Goal: Task Accomplishment & Management: Use online tool/utility

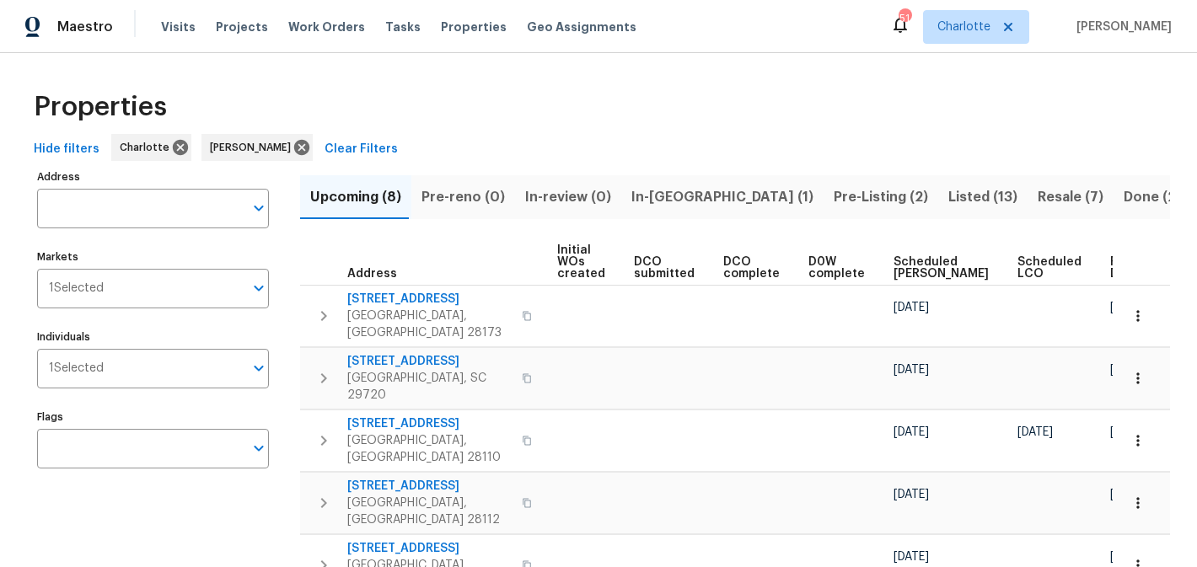
click at [676, 191] on span "In-reno (1)" at bounding box center [723, 198] width 182 height 24
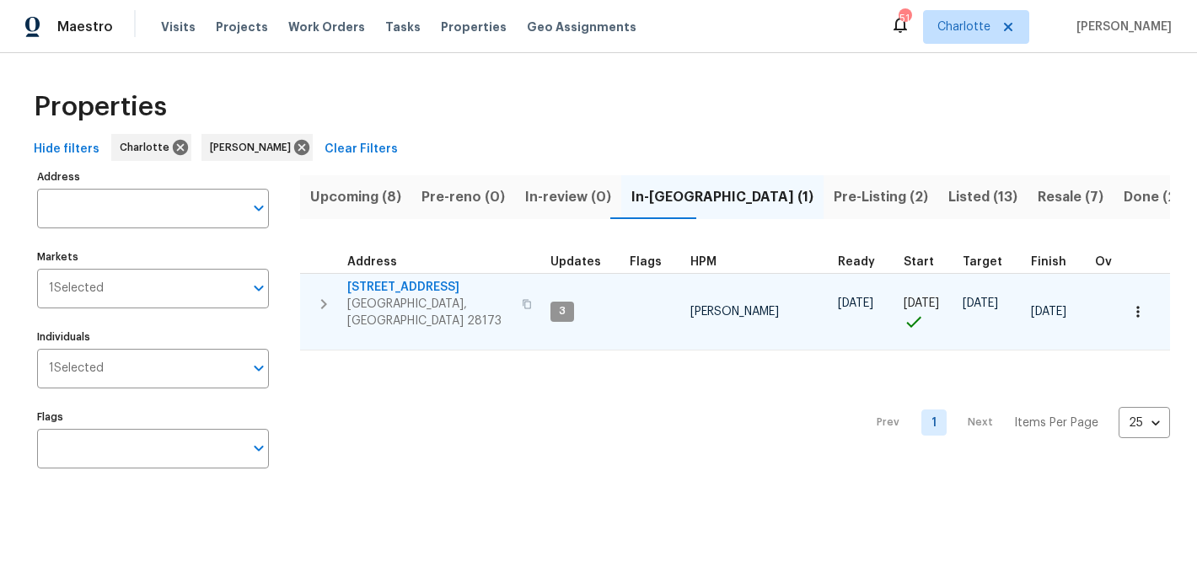
click at [405, 287] on span "2124 Majestic Poplar Dr" at bounding box center [429, 287] width 164 height 17
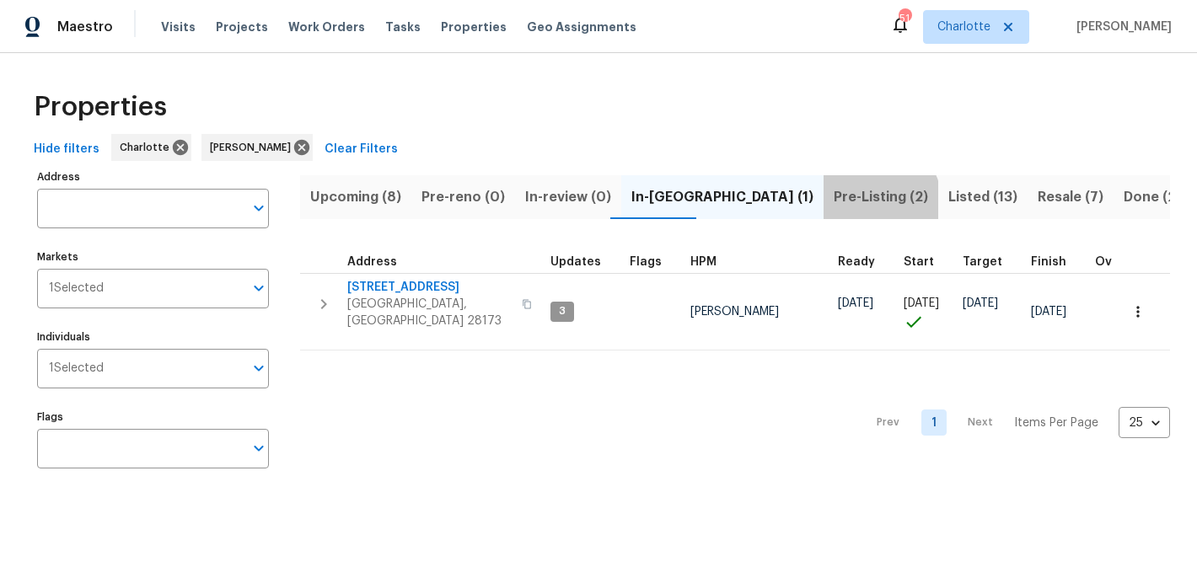
click at [834, 202] on span "Pre-Listing (2)" at bounding box center [881, 198] width 94 height 24
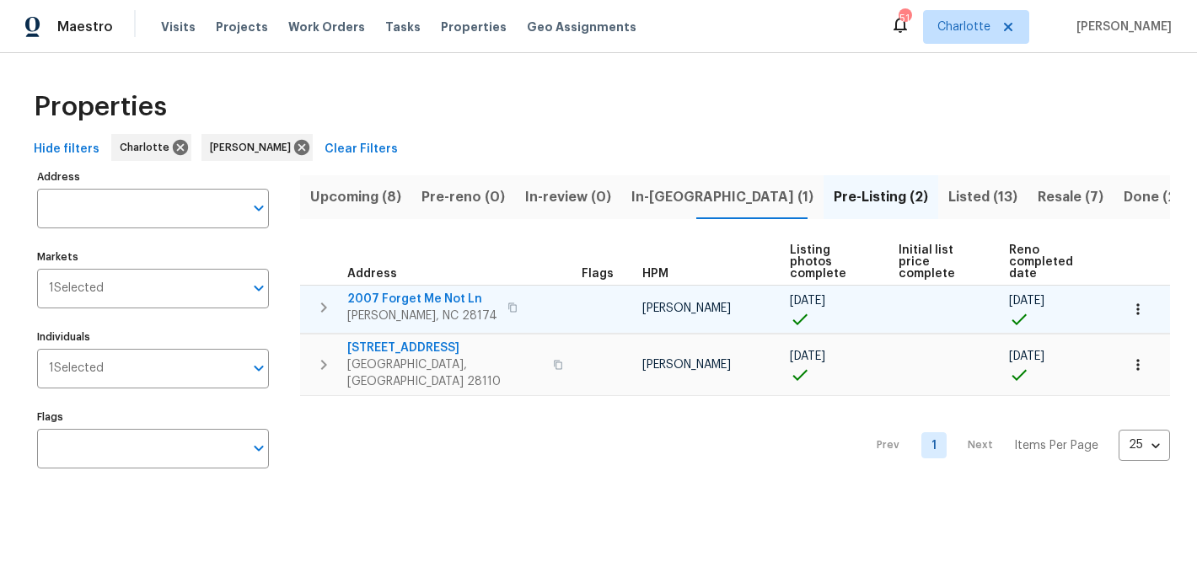
click at [399, 291] on span "2007 Forget Me Not Ln" at bounding box center [422, 299] width 150 height 17
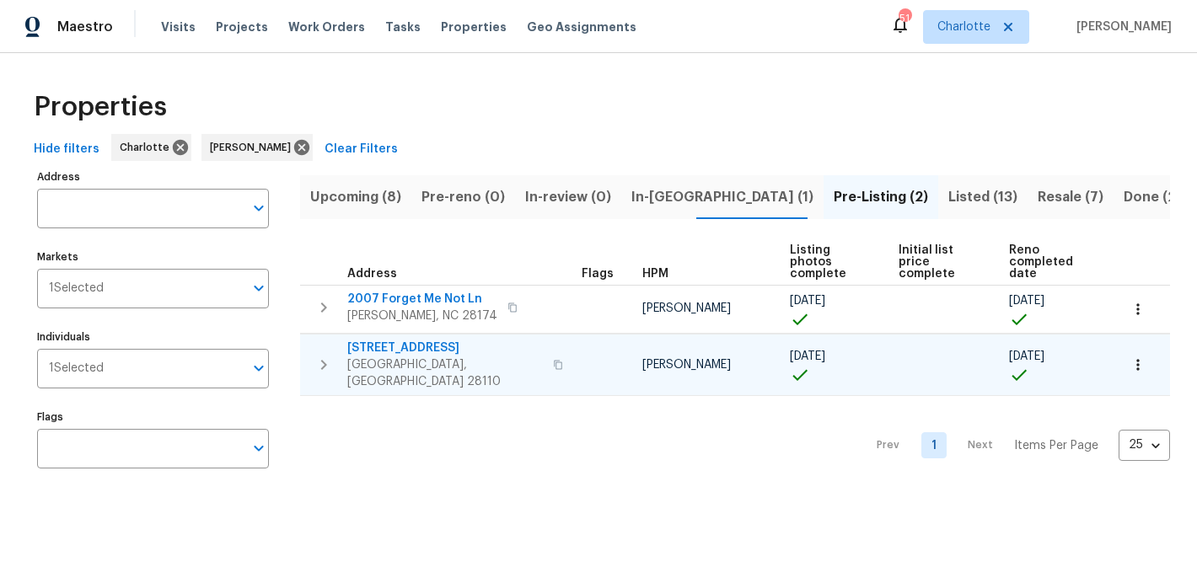
click at [411, 340] on span "2813 Faircroft Way" at bounding box center [445, 348] width 196 height 17
click at [949, 186] on span "Listed (13)" at bounding box center [983, 198] width 69 height 24
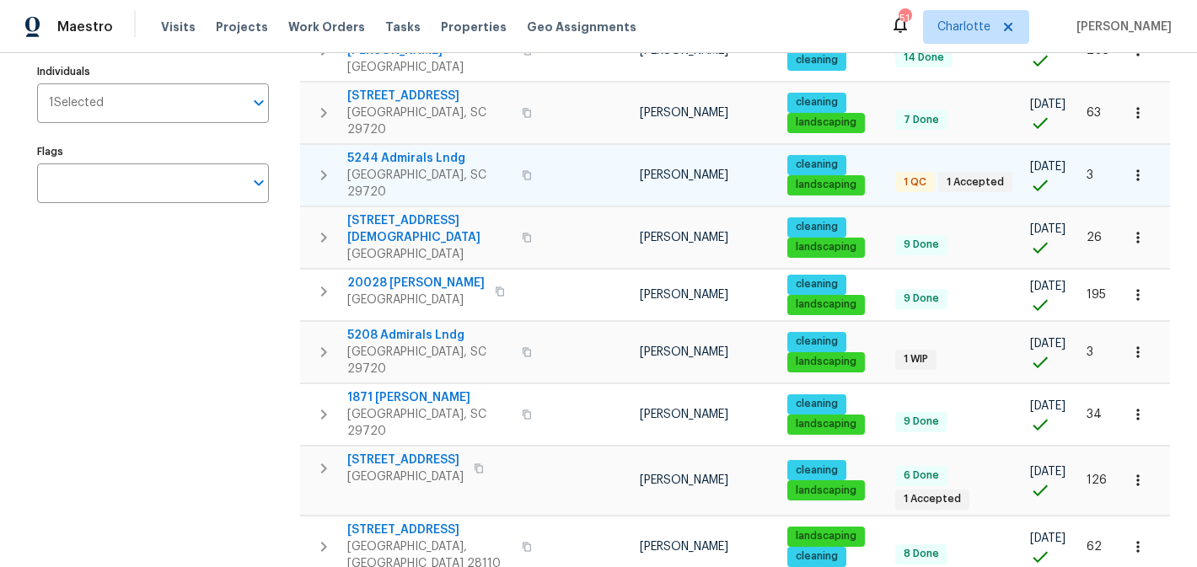
scroll to position [256, 0]
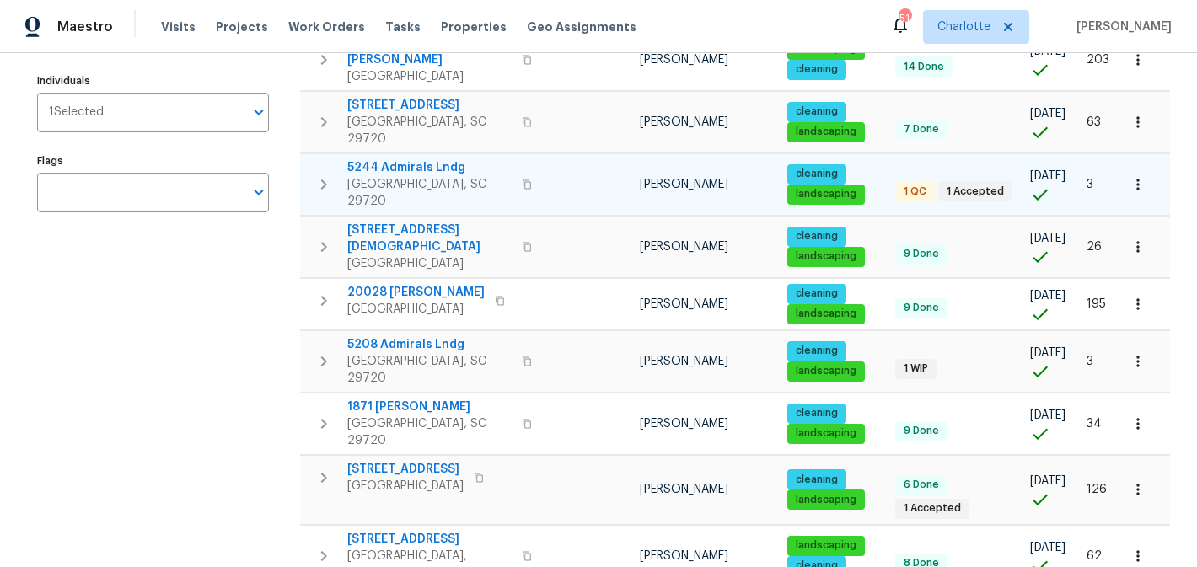
click at [428, 159] on span "5244 Admirals Lndg" at bounding box center [429, 167] width 164 height 17
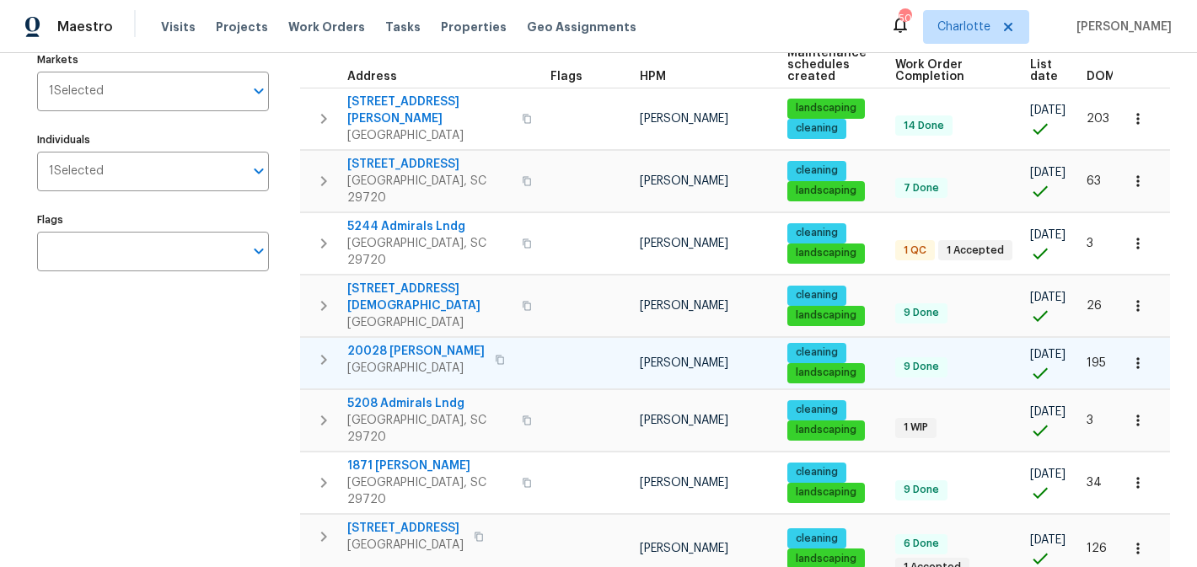
scroll to position [195, 0]
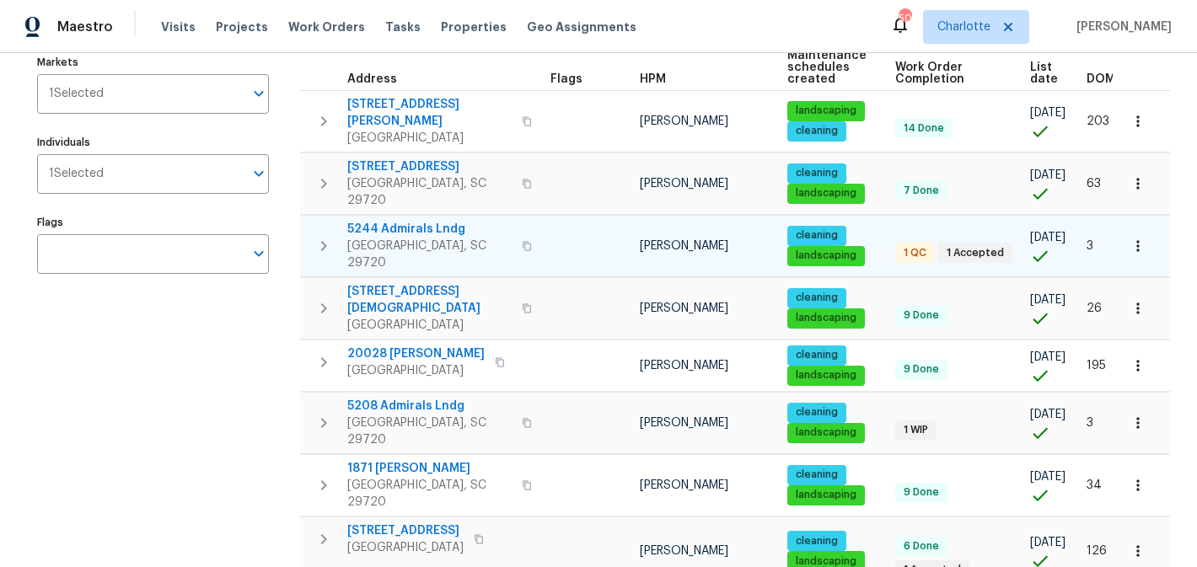
click at [404, 221] on span "5244 Admirals Lndg" at bounding box center [429, 229] width 164 height 17
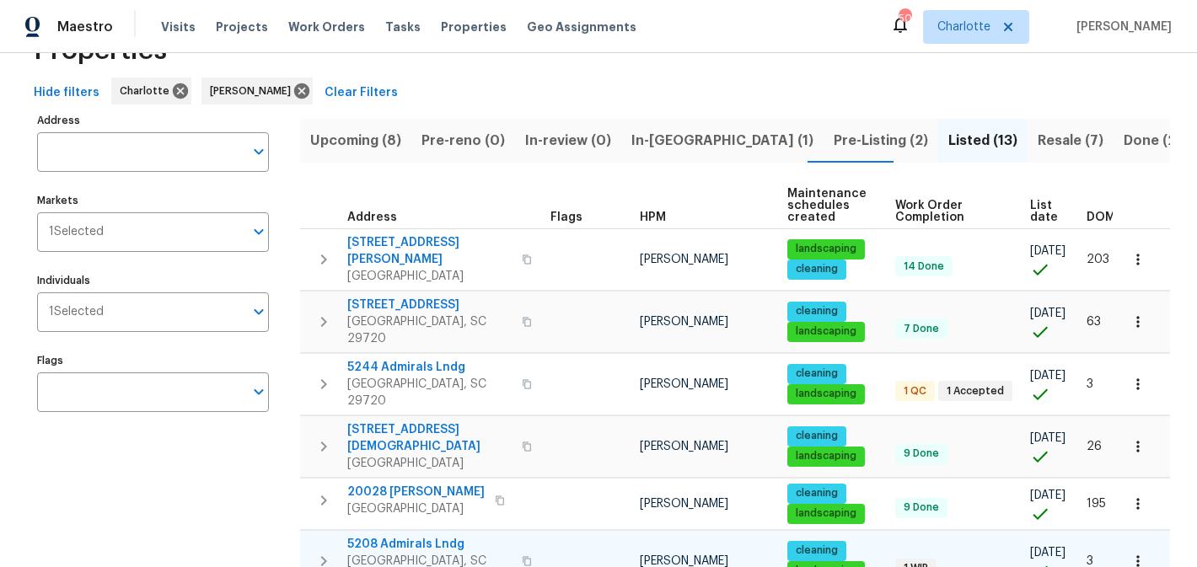
scroll to position [0, 0]
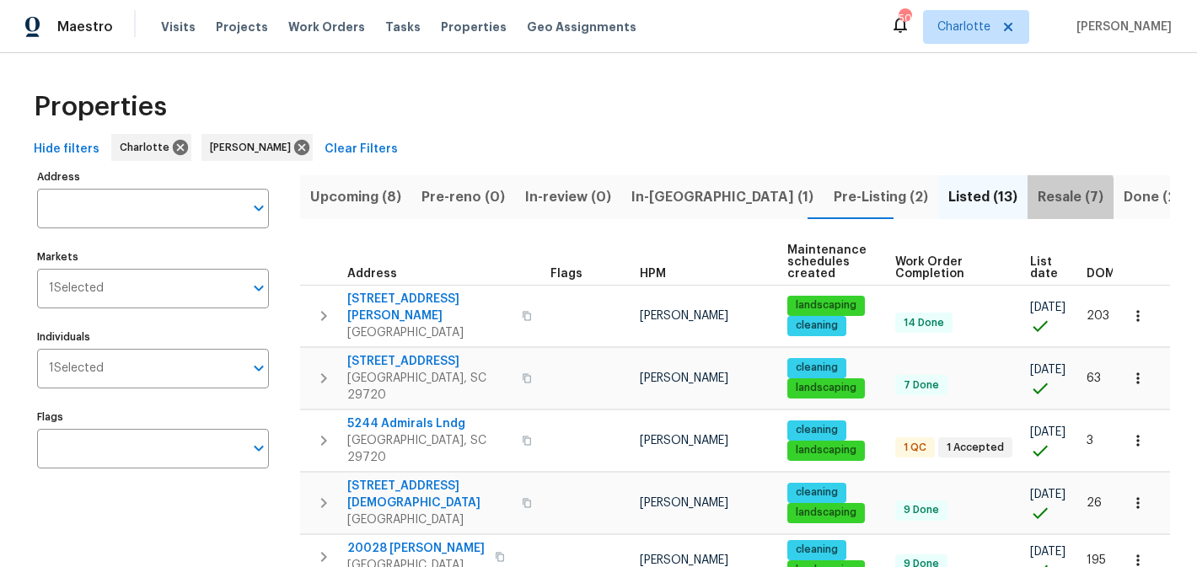
click at [1038, 199] on span "Resale (7)" at bounding box center [1071, 198] width 66 height 24
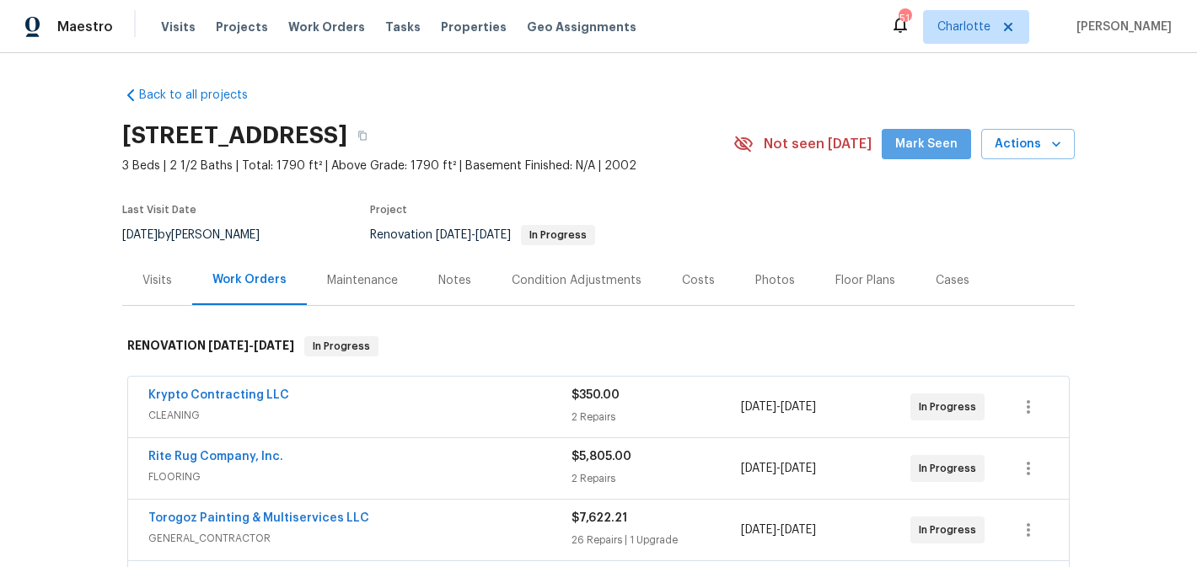
click at [938, 141] on span "Mark Seen" at bounding box center [926, 144] width 62 height 21
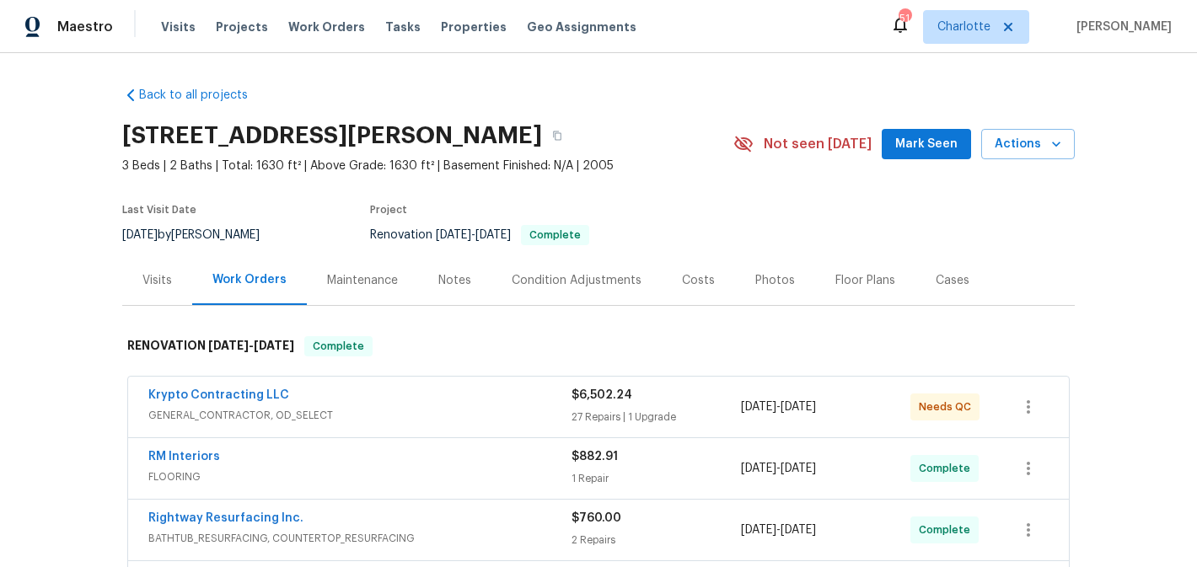
click at [953, 140] on span "Mark Seen" at bounding box center [926, 144] width 62 height 21
click at [1050, 139] on icon "button" at bounding box center [1056, 144] width 17 height 17
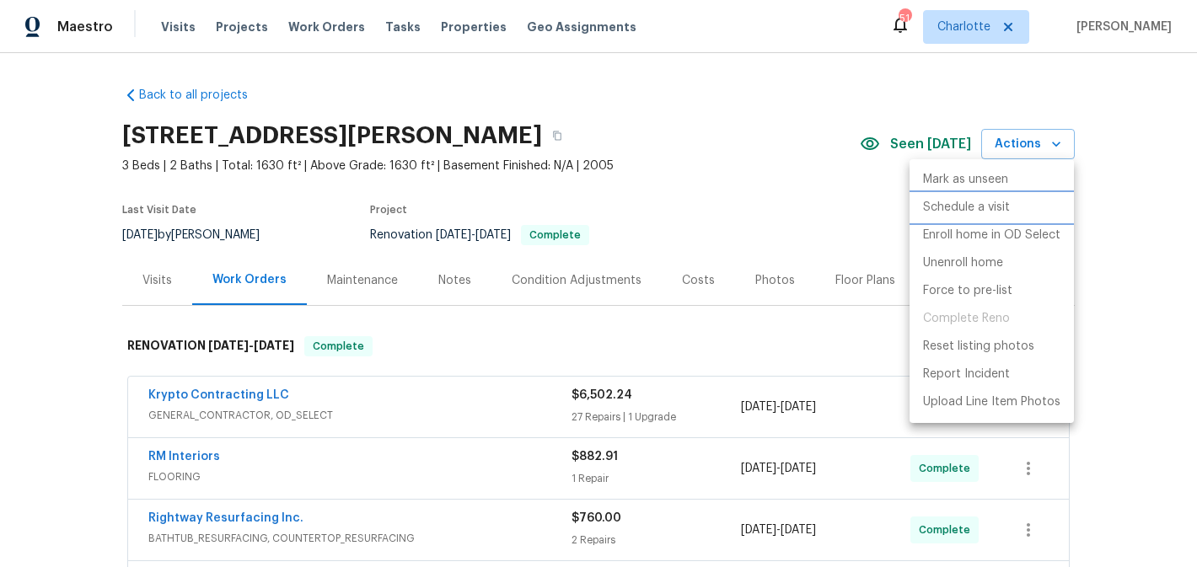
click at [980, 213] on p "Schedule a visit" at bounding box center [966, 208] width 87 height 18
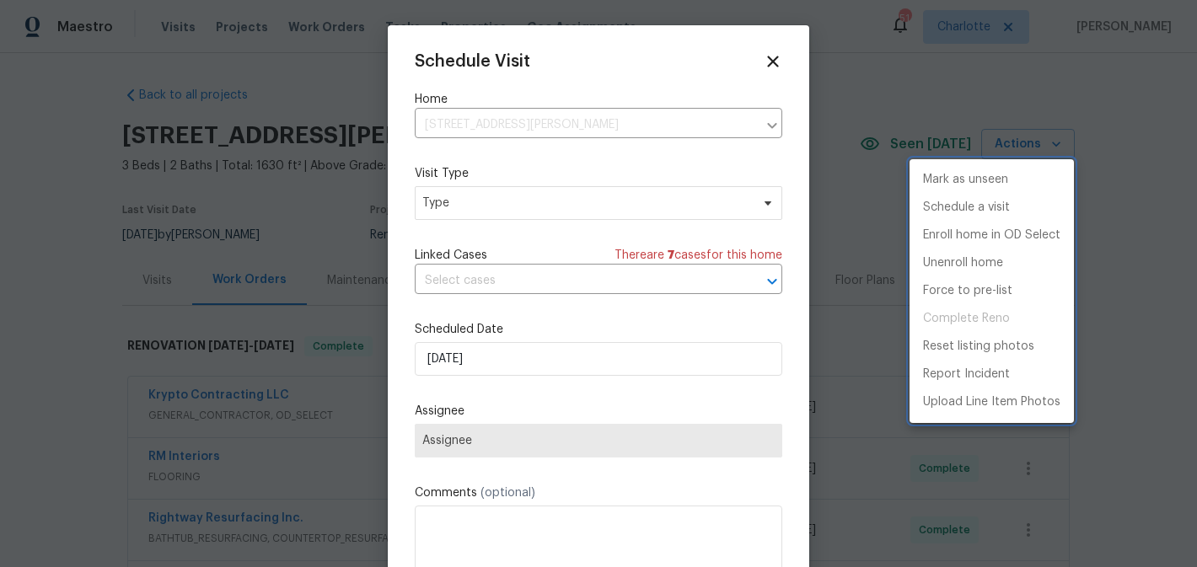
click at [546, 202] on div at bounding box center [598, 283] width 1197 height 567
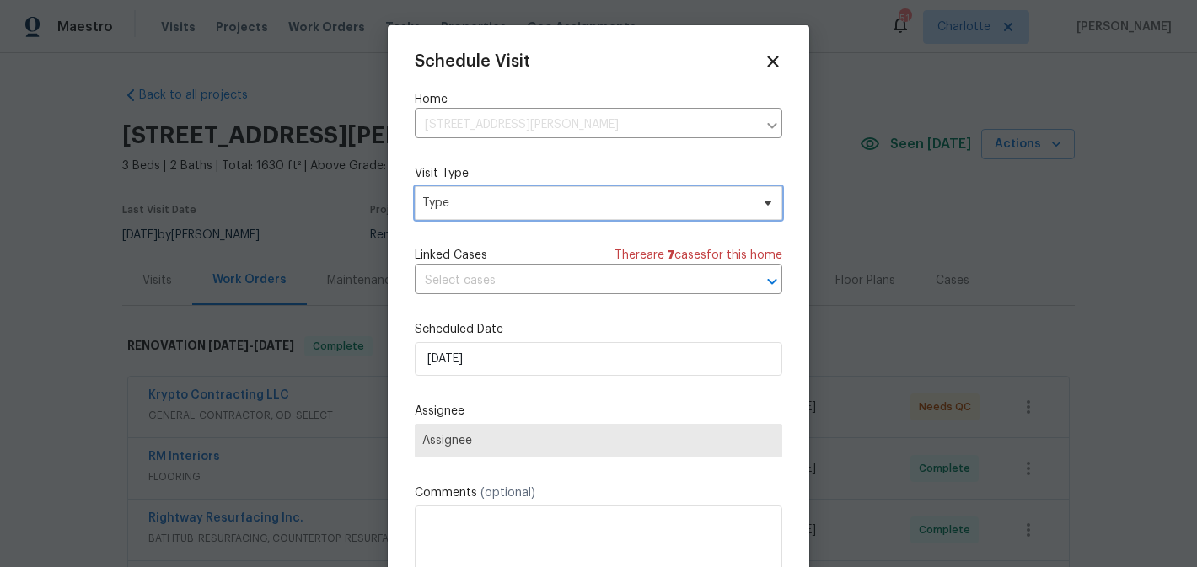
click at [546, 202] on span "Type" at bounding box center [586, 203] width 328 height 17
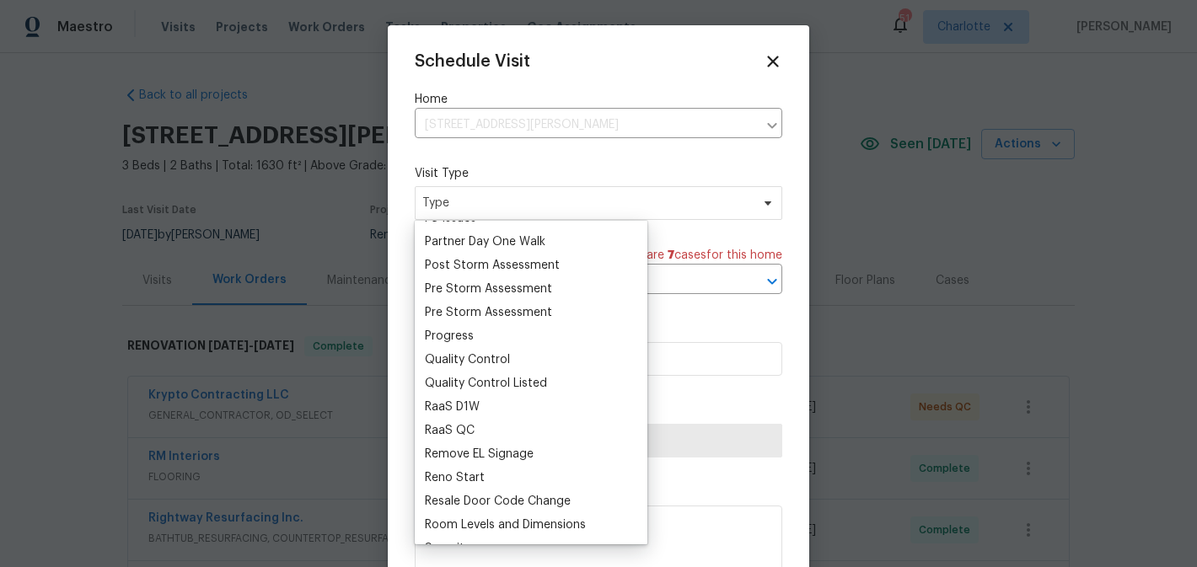
scroll to position [1038, 0]
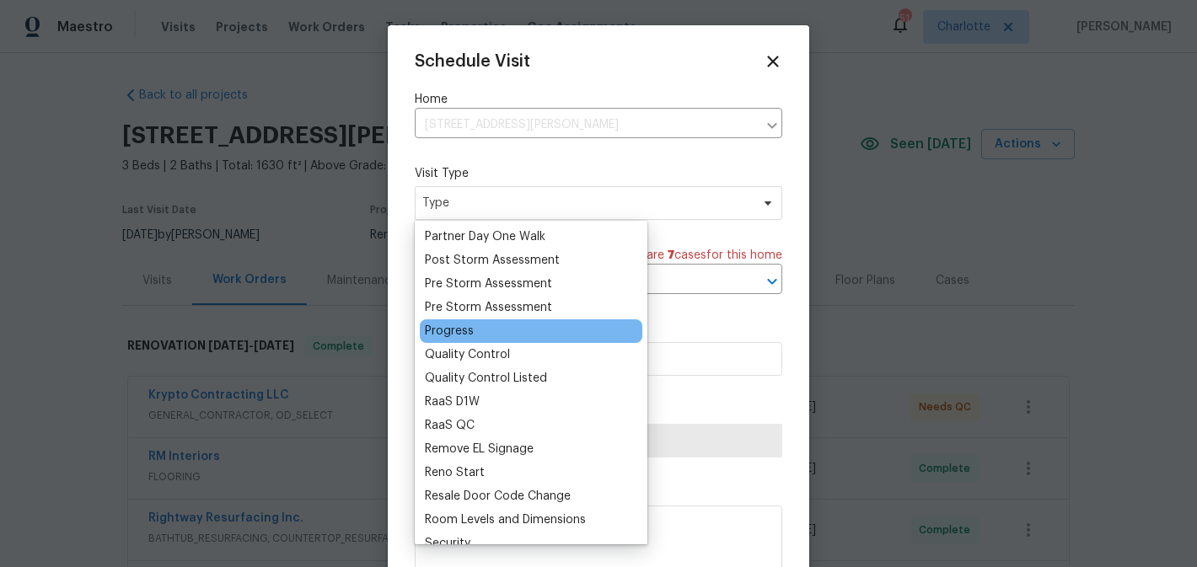
click at [456, 335] on div "Progress" at bounding box center [449, 331] width 49 height 17
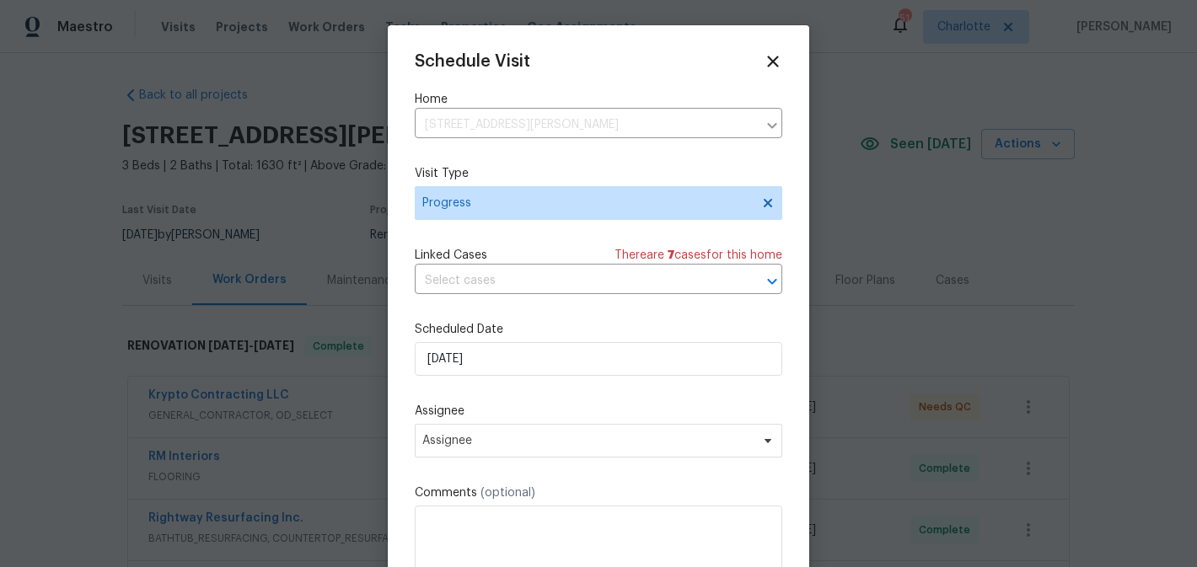
click at [526, 378] on div "Schedule Visit Home 2007 Forget Me Not Ln, Wingate, NC 28174 ​ Visit Type Progr…" at bounding box center [599, 335] width 368 height 566
click at [534, 369] on input "[DATE]" at bounding box center [599, 359] width 368 height 34
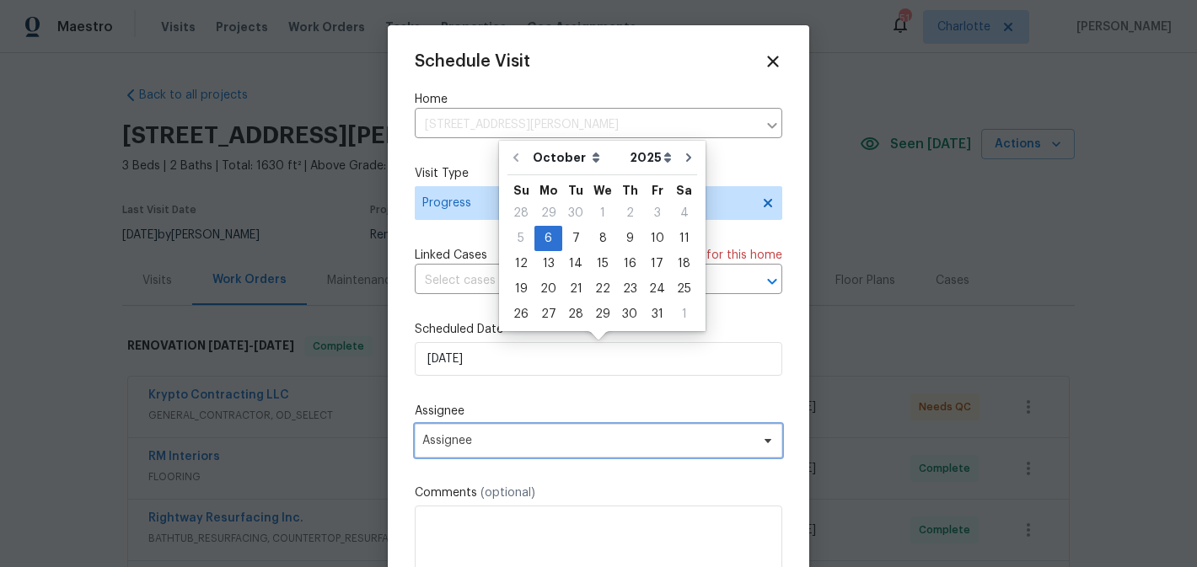
click at [530, 440] on span "Assignee" at bounding box center [587, 440] width 331 height 13
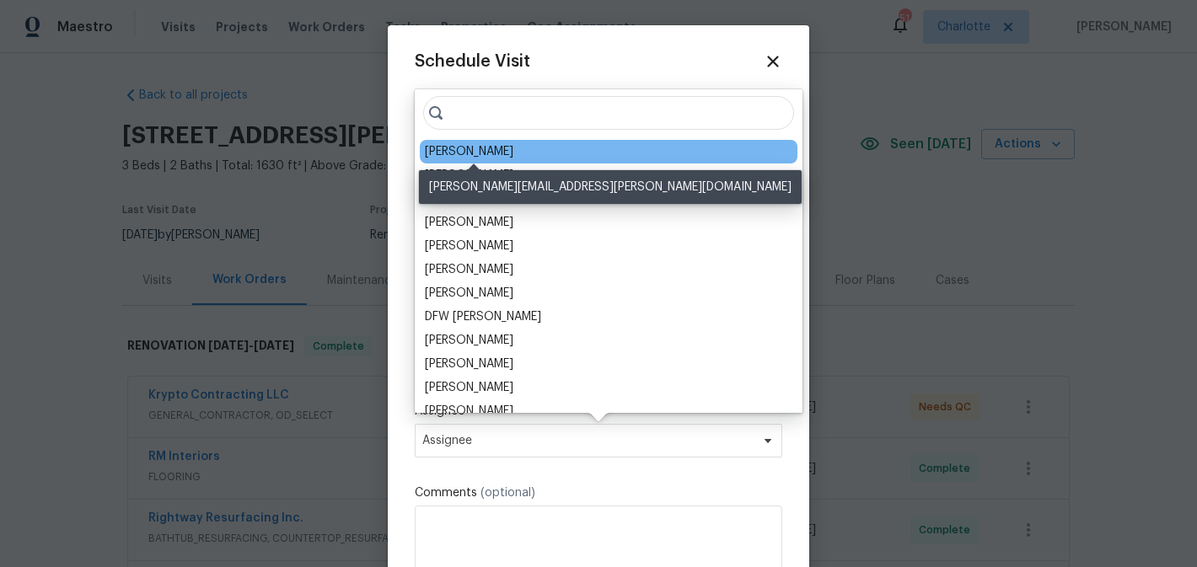
click at [468, 150] on div "[PERSON_NAME]" at bounding box center [469, 151] width 89 height 17
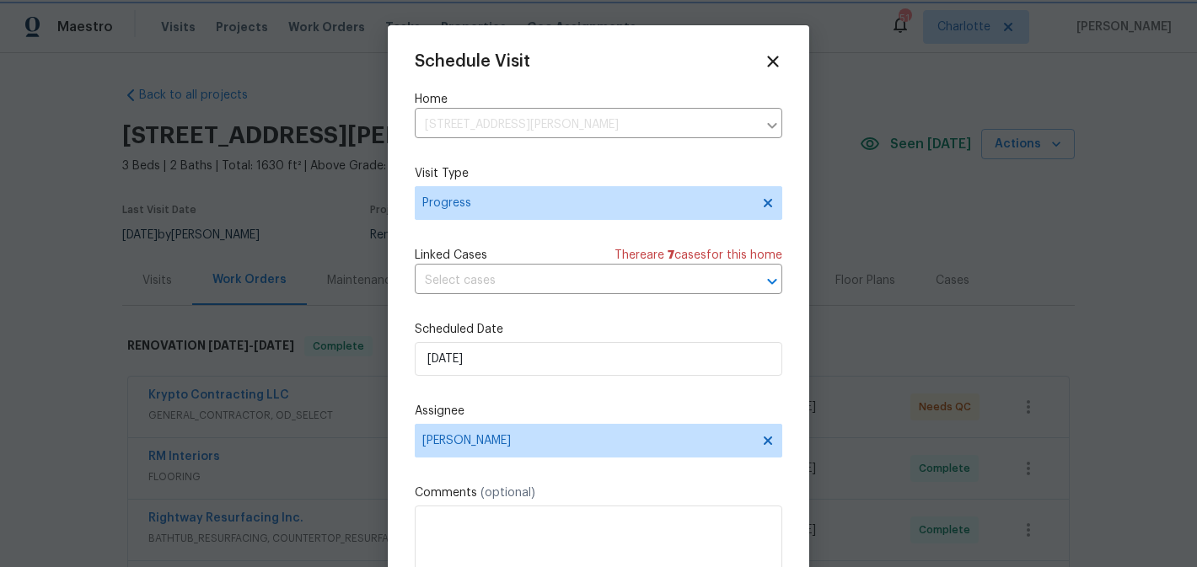
scroll to position [30, 0]
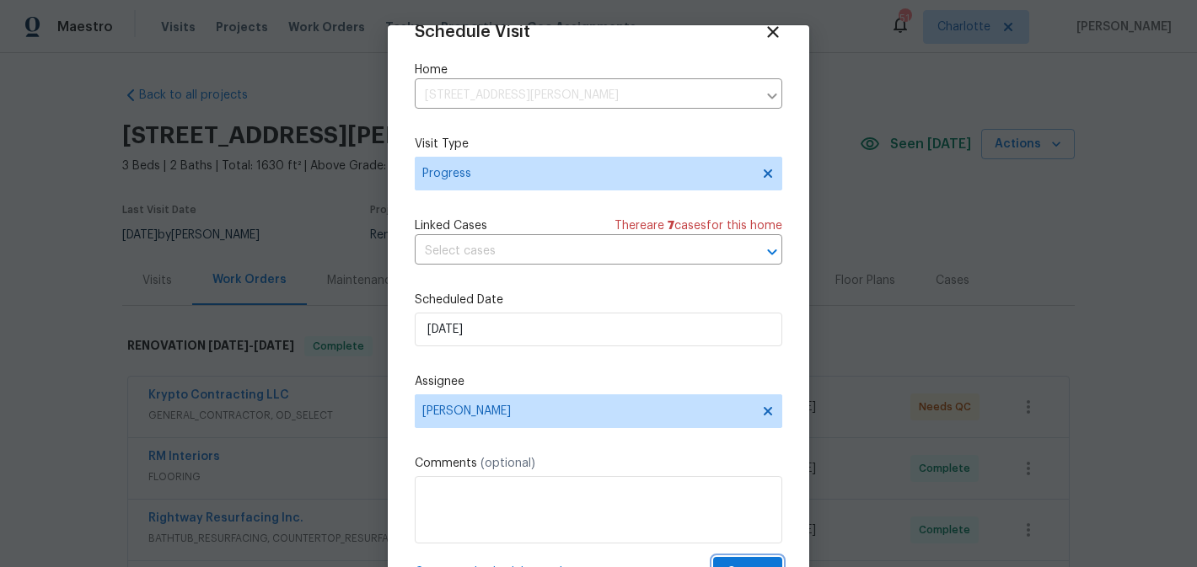
click at [739, 562] on button "Create" at bounding box center [747, 572] width 69 height 31
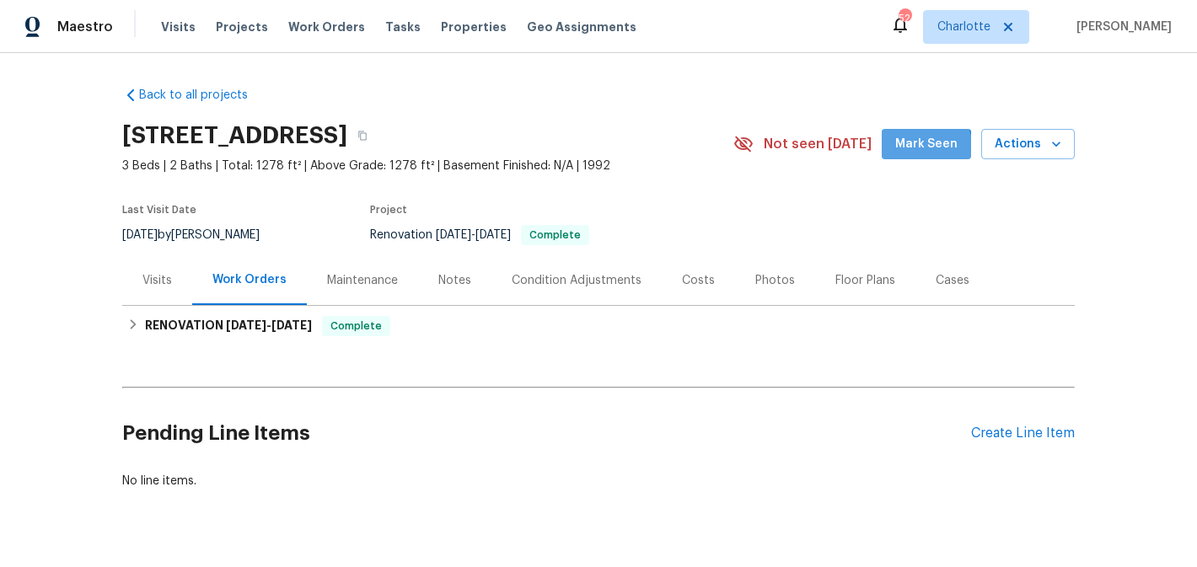
click at [918, 150] on span "Mark Seen" at bounding box center [926, 144] width 62 height 21
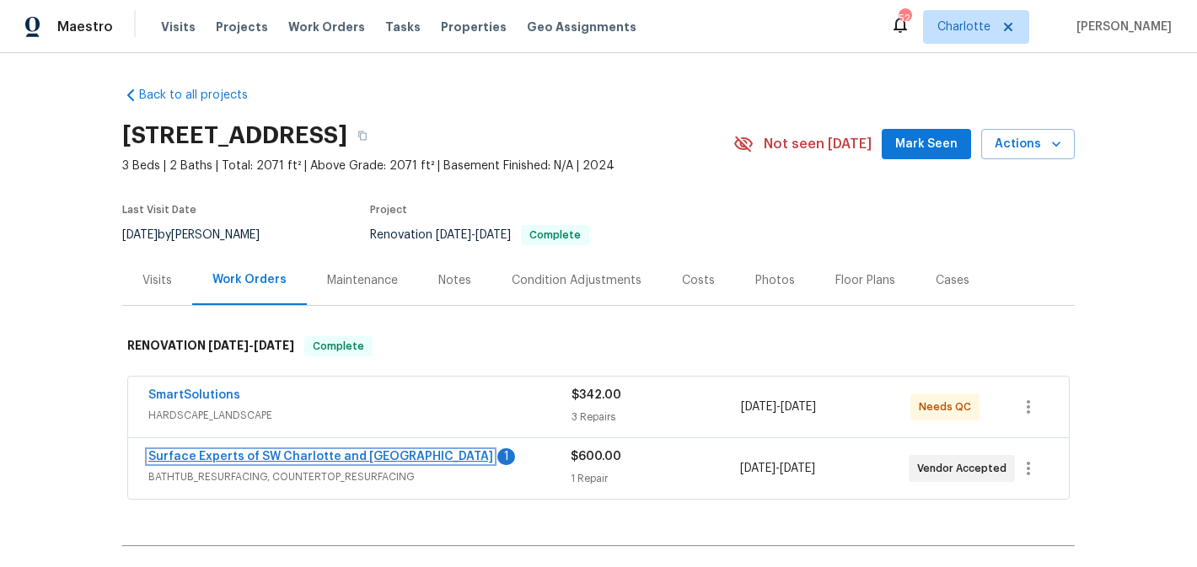
click at [322, 454] on link "Surface Experts of SW Charlotte and [GEOGRAPHIC_DATA]" at bounding box center [320, 457] width 345 height 12
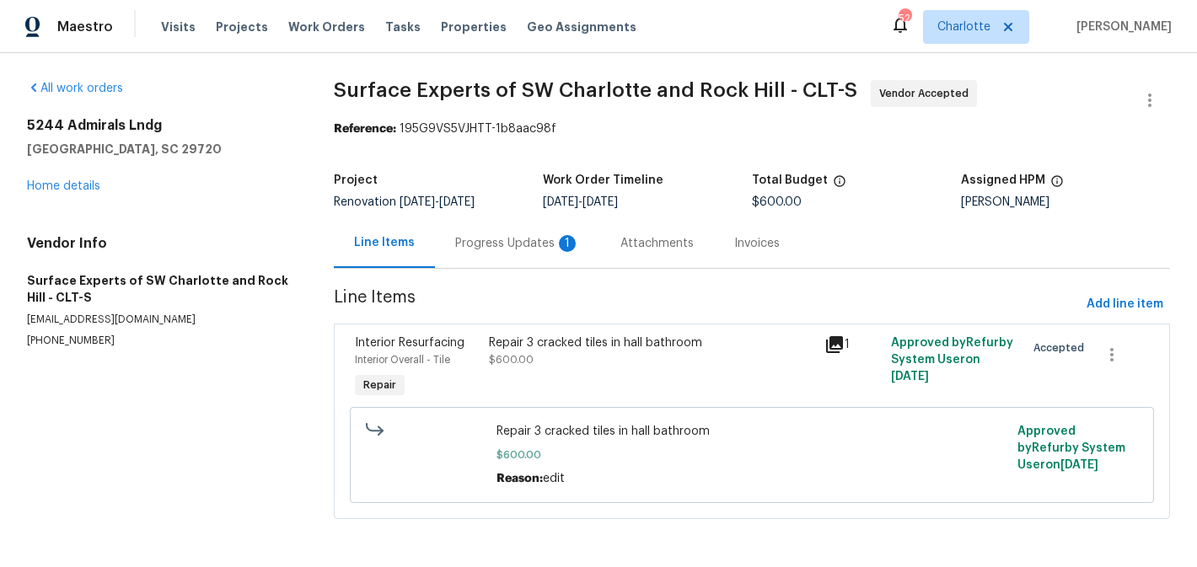
click at [504, 255] on div "Progress Updates 1" at bounding box center [517, 243] width 165 height 50
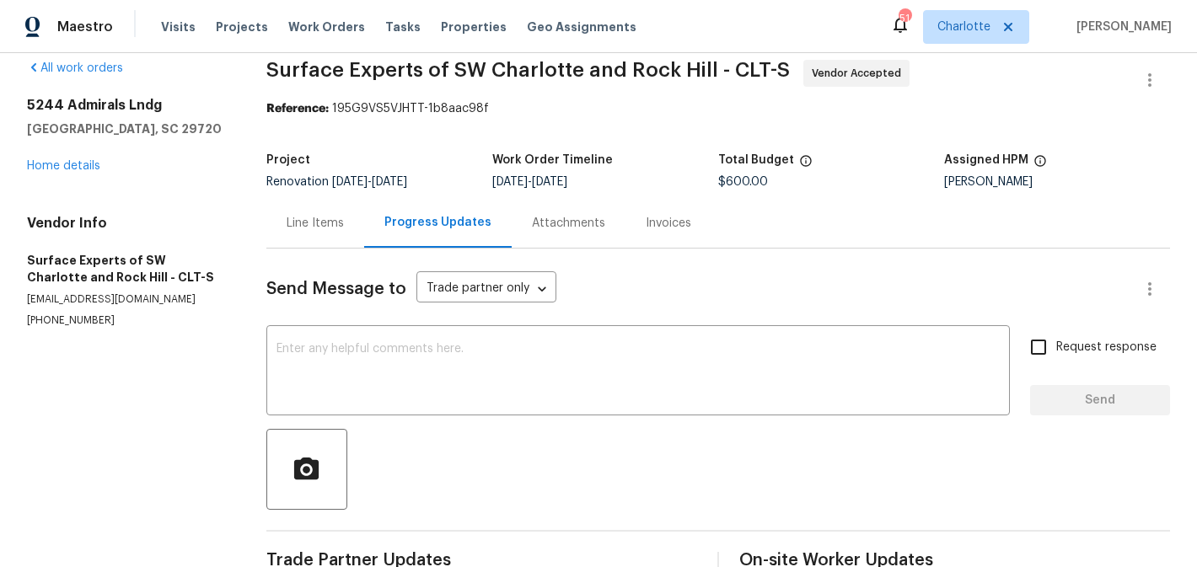
scroll to position [3, 0]
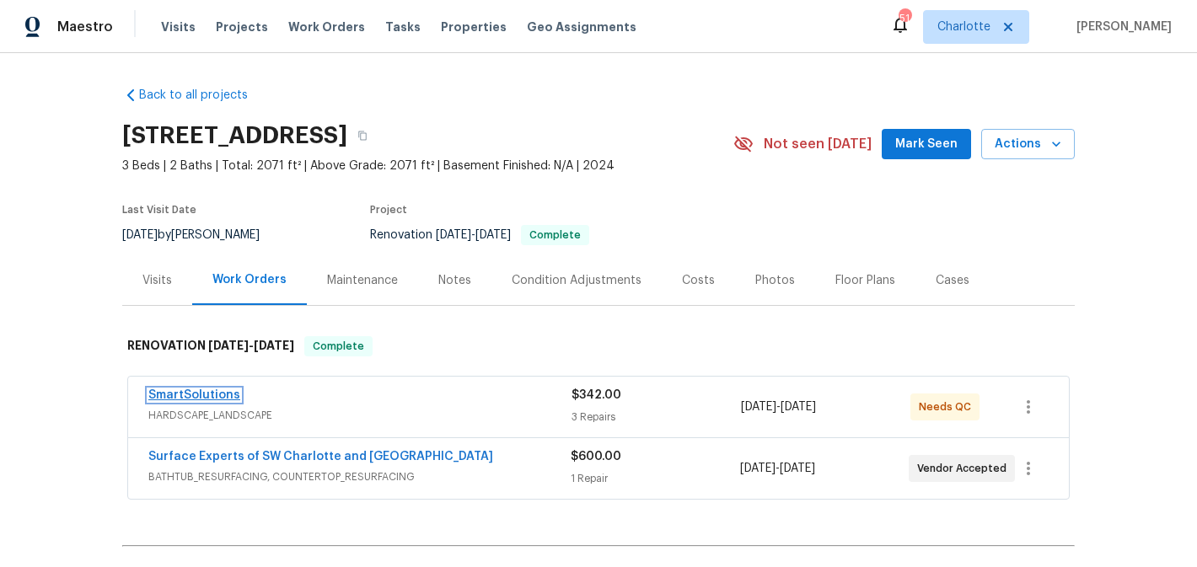
click at [210, 390] on link "SmartSolutions" at bounding box center [194, 396] width 92 height 12
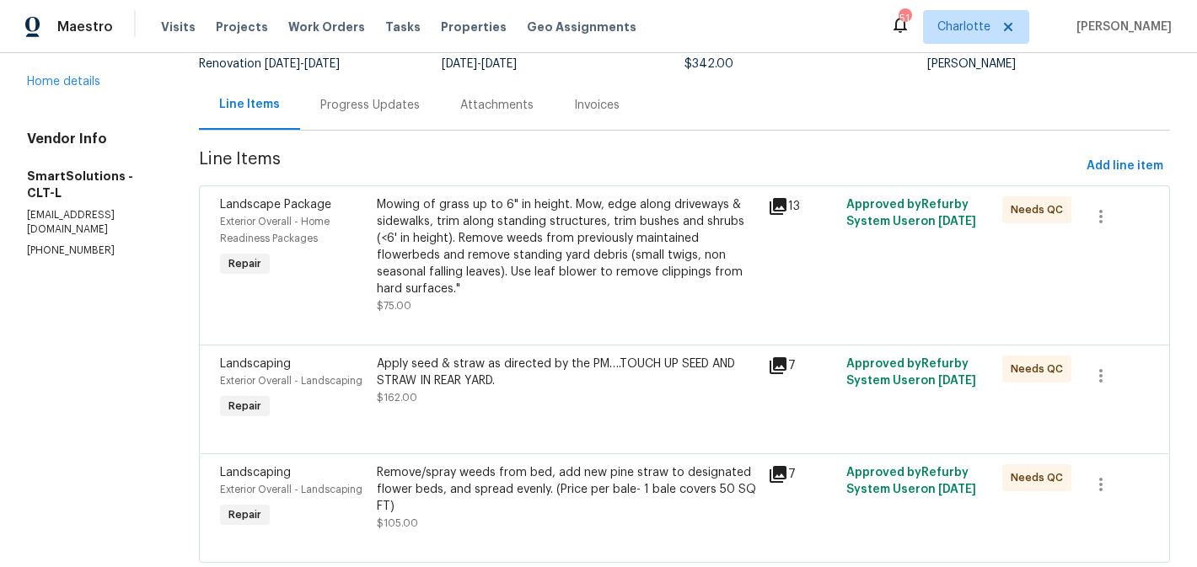
scroll to position [137, 0]
click at [567, 250] on div "Mowing of grass up to 6" in height. Mow, edge along driveways & sidewalks, trim…" at bounding box center [567, 247] width 381 height 101
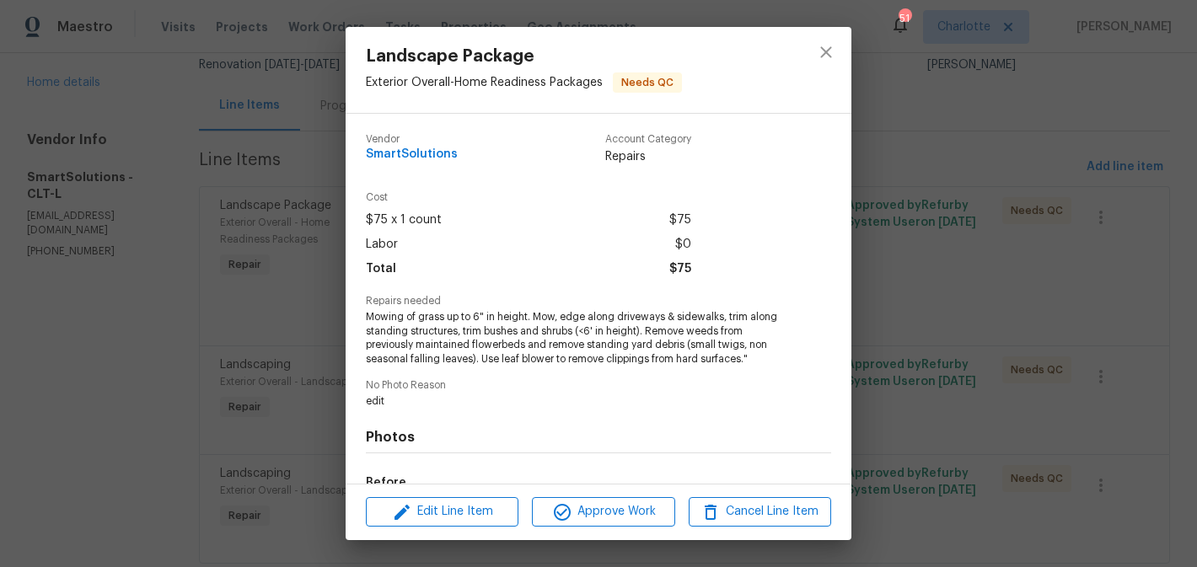
scroll to position [209, 0]
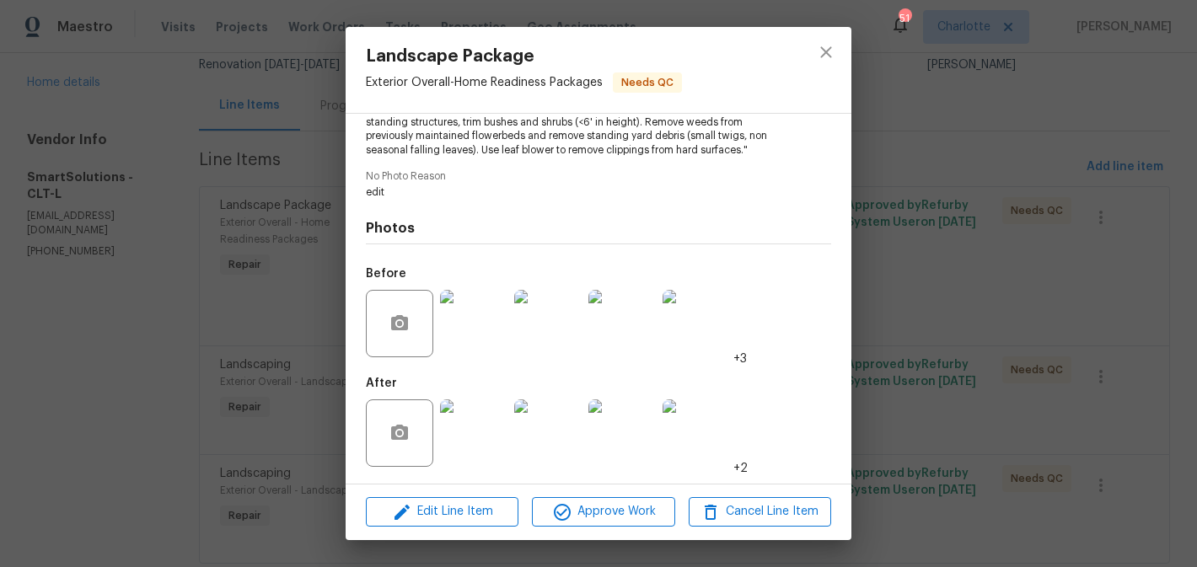
click at [476, 431] on img at bounding box center [473, 433] width 67 height 67
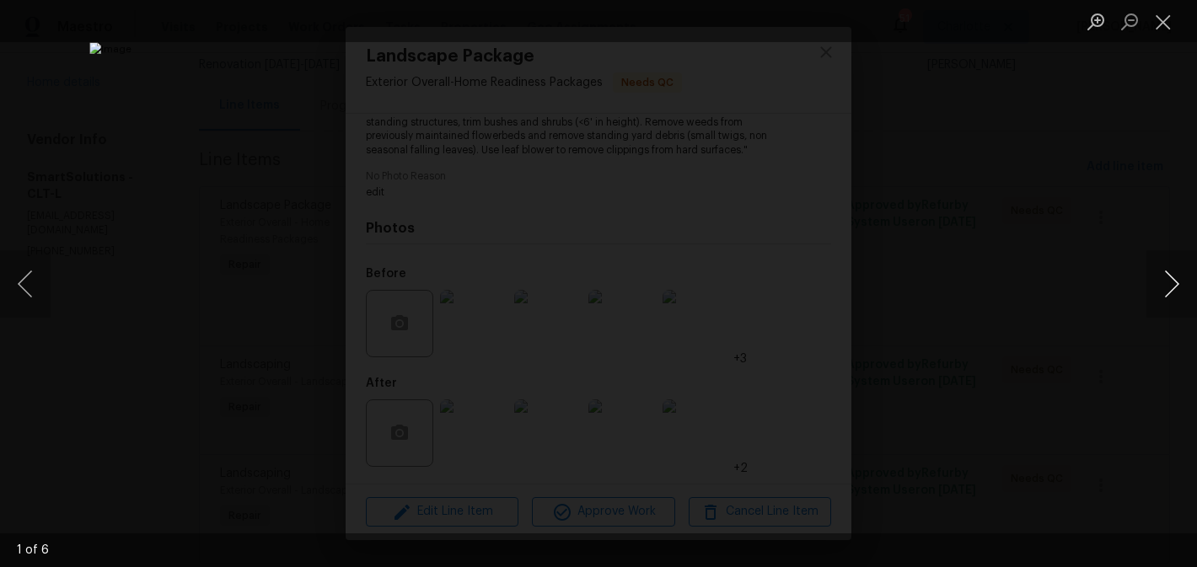
click at [1162, 273] on button "Next image" at bounding box center [1172, 283] width 51 height 67
click at [1163, 272] on button "Next image" at bounding box center [1172, 283] width 51 height 67
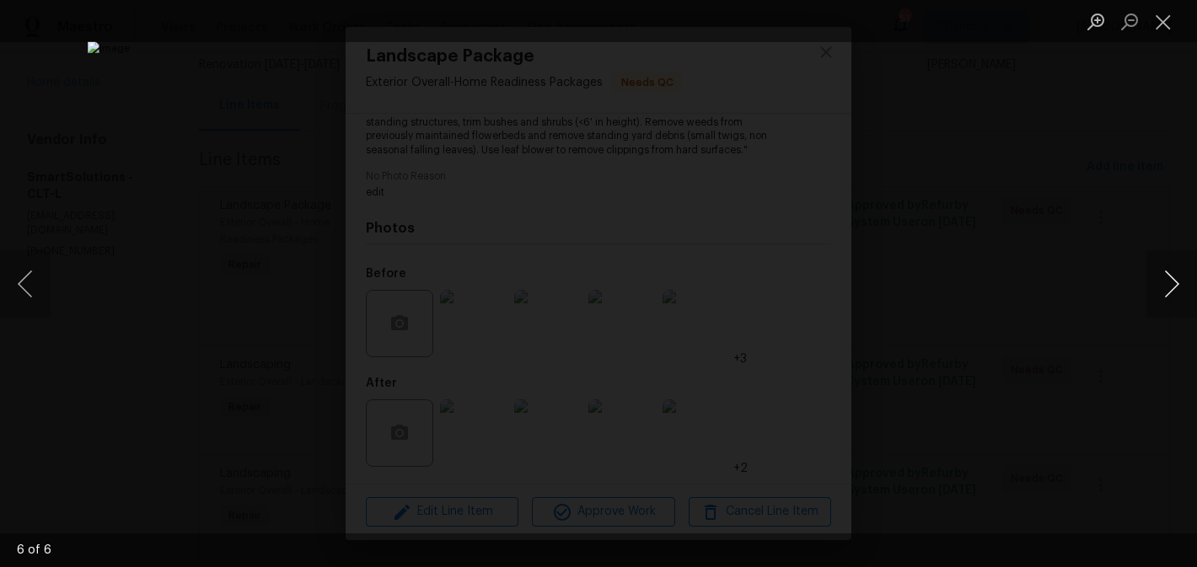
click at [1163, 272] on button "Next image" at bounding box center [1172, 283] width 51 height 67
click at [1161, 20] on button "Close lightbox" at bounding box center [1164, 22] width 34 height 30
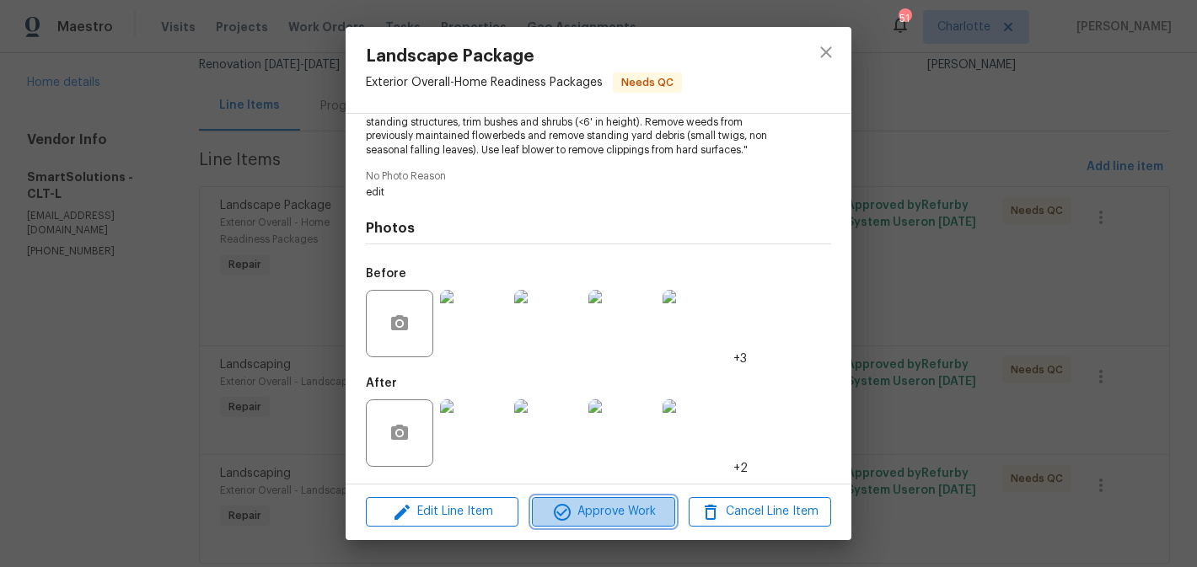
click at [608, 509] on span "Approve Work" at bounding box center [603, 512] width 132 height 21
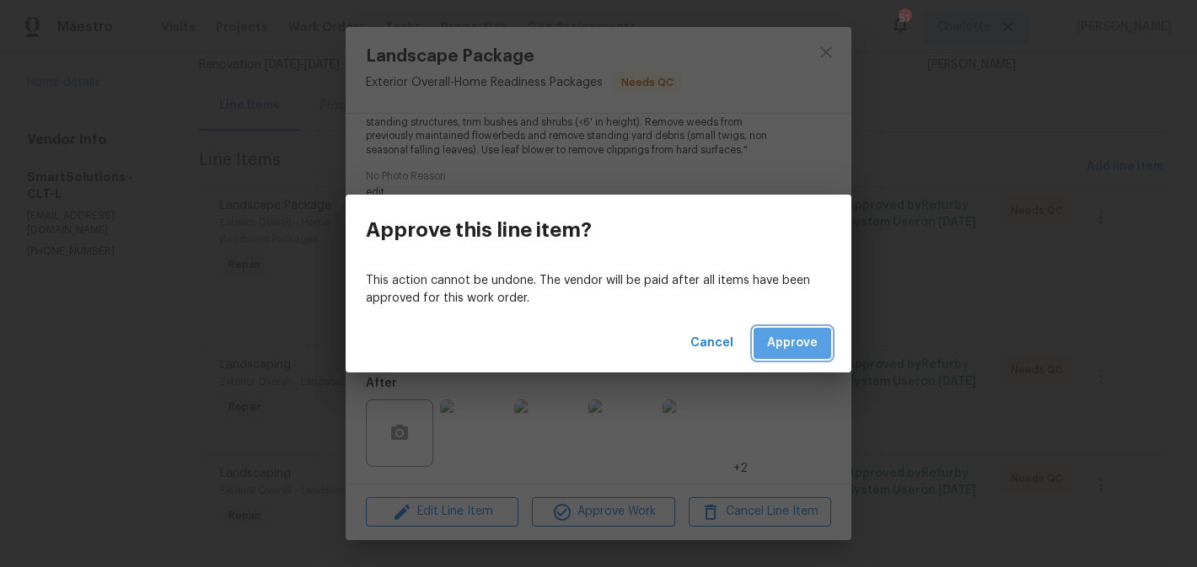
click at [788, 351] on span "Approve" at bounding box center [792, 343] width 51 height 21
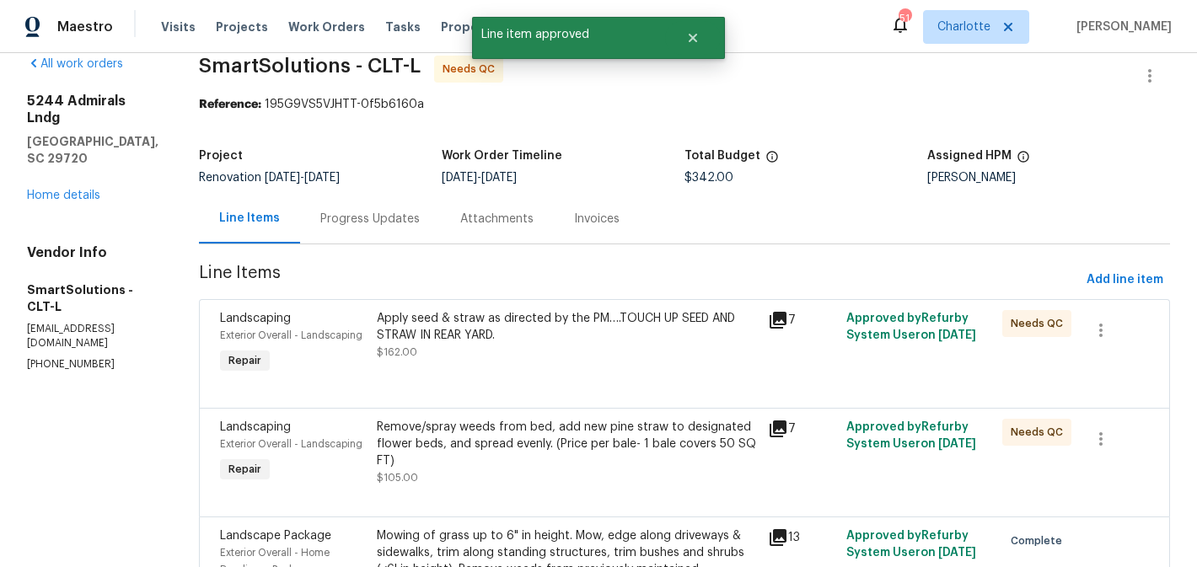
scroll to position [35, 0]
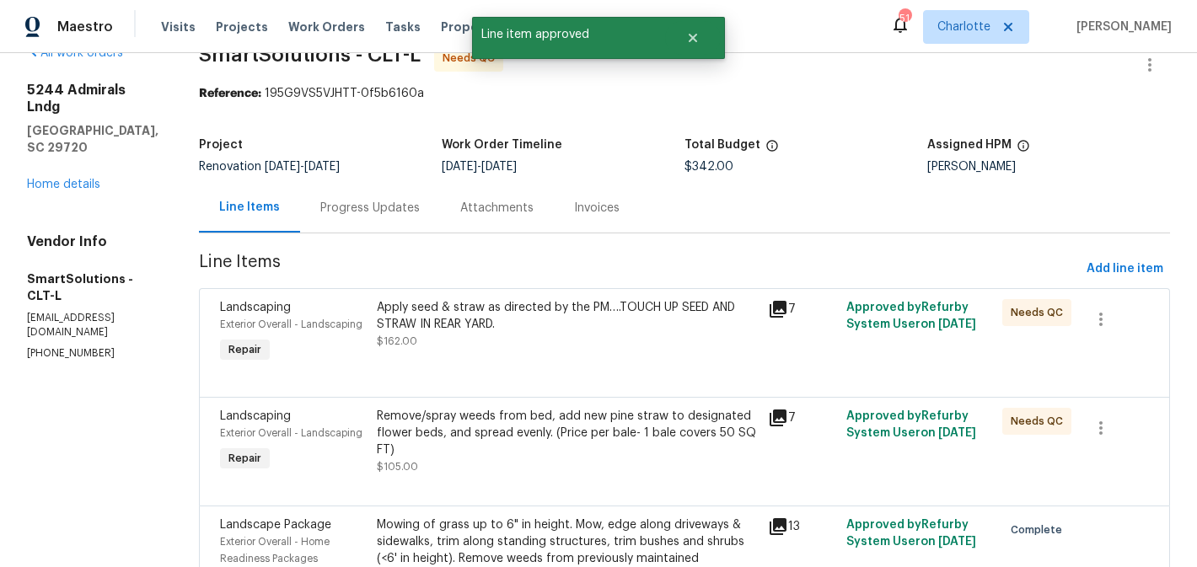
click at [589, 331] on div "Apply seed & straw as directed by the PM….TOUCH UP SEED AND STRAW IN REAR YARD." at bounding box center [567, 316] width 381 height 34
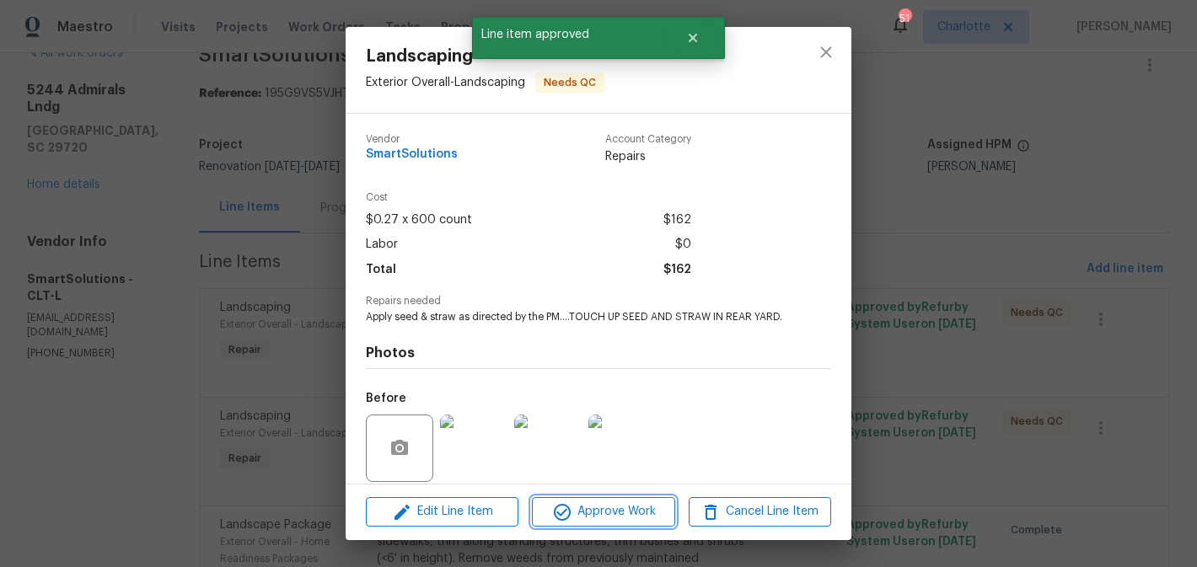
click at [619, 503] on span "Approve Work" at bounding box center [603, 512] width 132 height 21
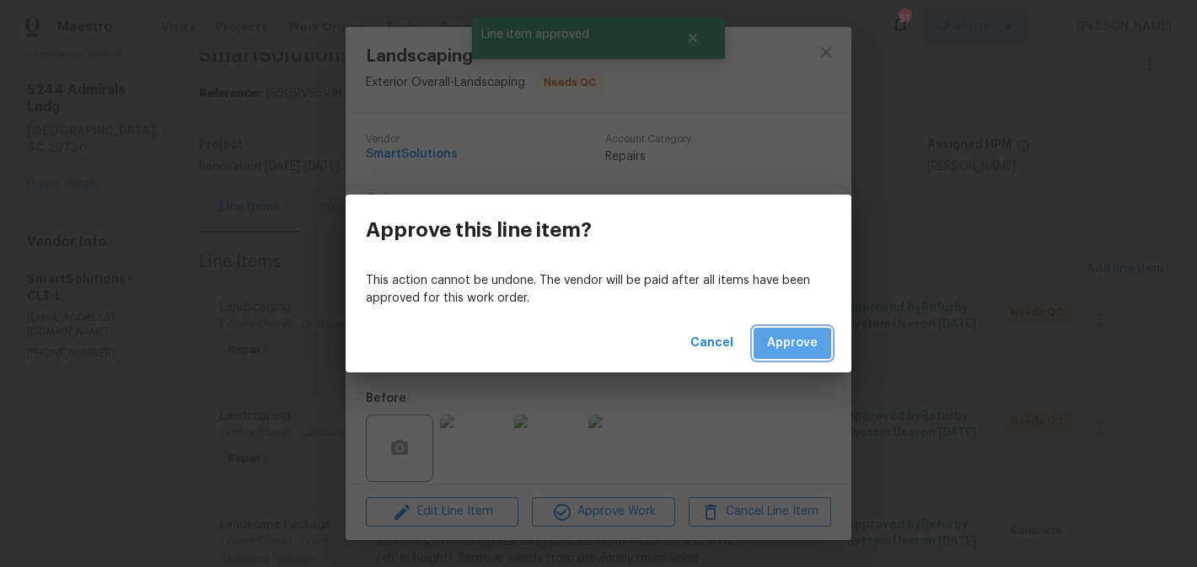
click at [786, 345] on span "Approve" at bounding box center [792, 343] width 51 height 21
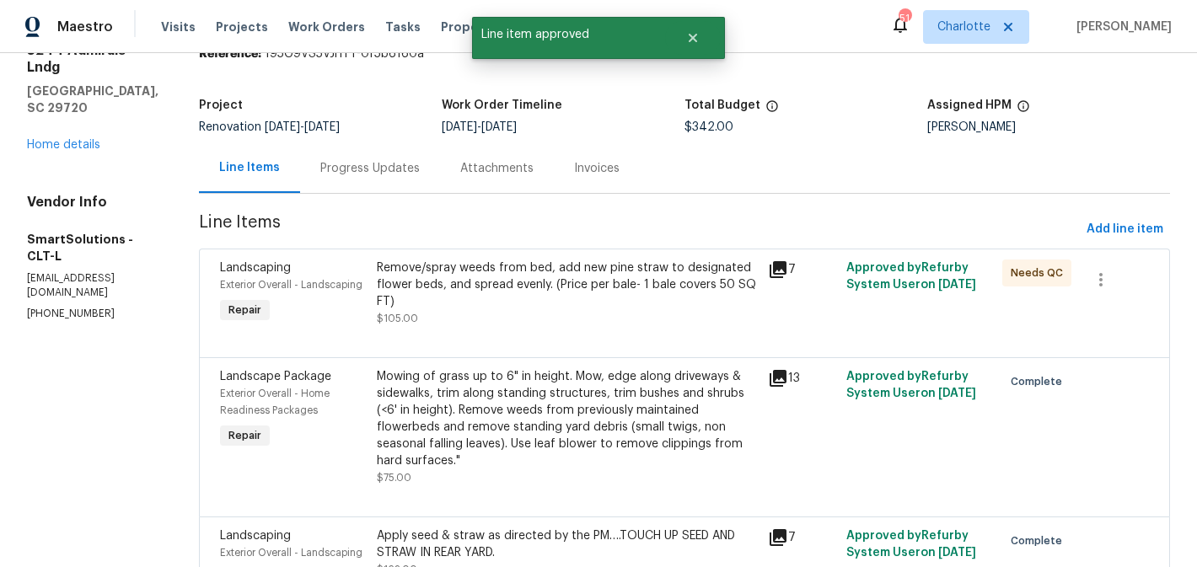
scroll to position [76, 0]
click at [604, 300] on div "Remove/spray weeds from bed, add new pine straw to designated flower beds, and …" at bounding box center [567, 284] width 381 height 51
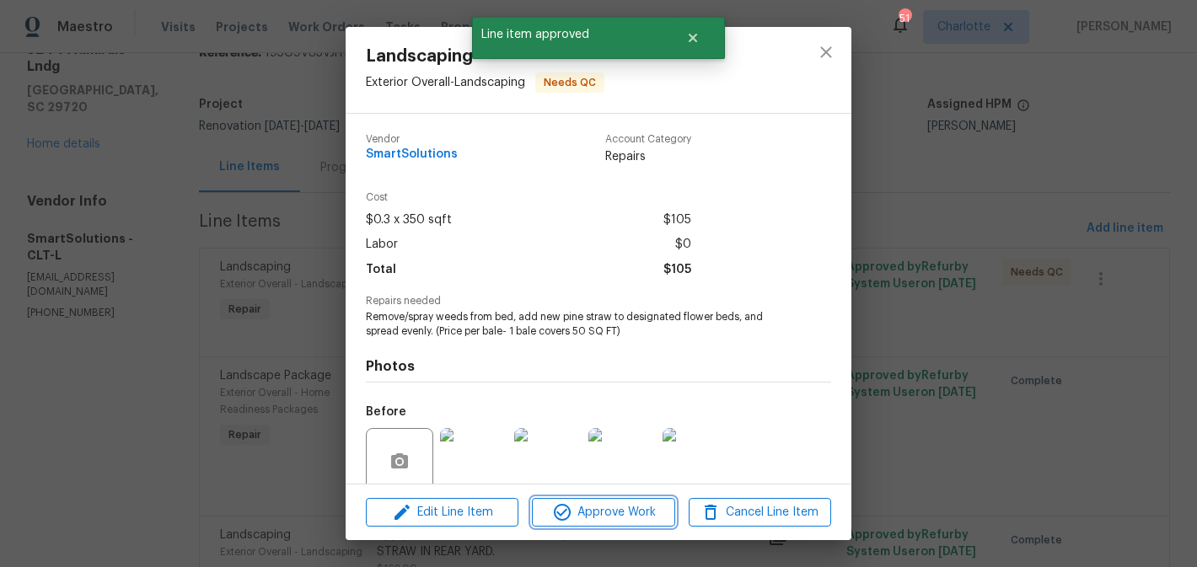
click at [647, 517] on span "Approve Work" at bounding box center [603, 513] width 132 height 21
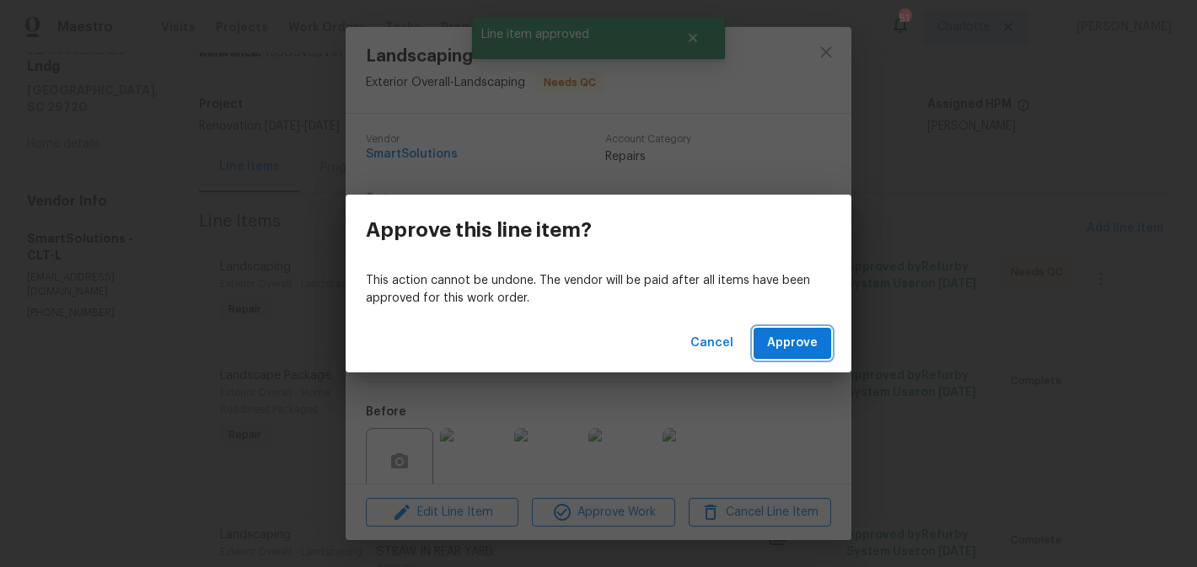
click at [769, 358] on button "Approve" at bounding box center [793, 343] width 78 height 31
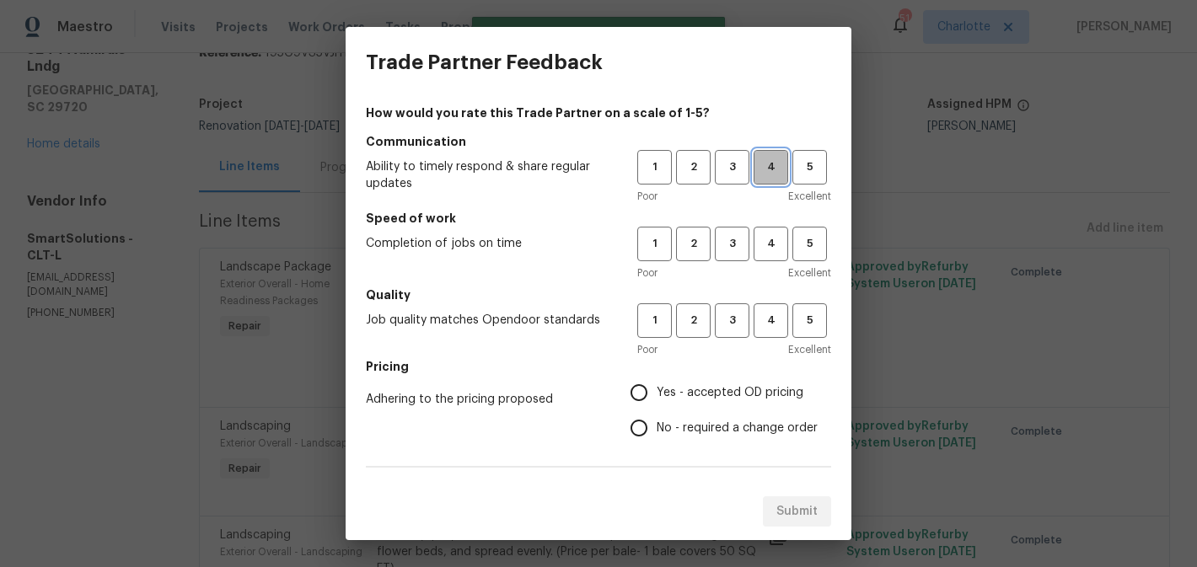
click at [760, 172] on span "4" at bounding box center [771, 167] width 31 height 19
click at [763, 239] on span "4" at bounding box center [771, 243] width 31 height 19
click at [772, 324] on span "4" at bounding box center [771, 320] width 31 height 19
click at [721, 381] on label "Yes - accepted OD pricing" at bounding box center [719, 392] width 196 height 35
click at [657, 381] on input "Yes - accepted OD pricing" at bounding box center [638, 392] width 35 height 35
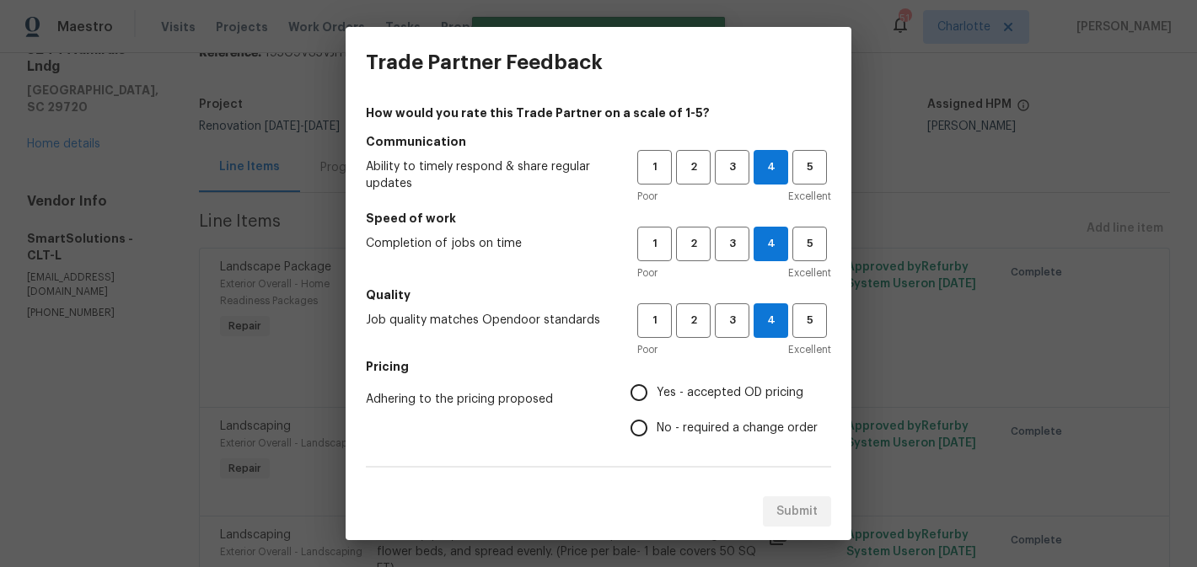
radio input "true"
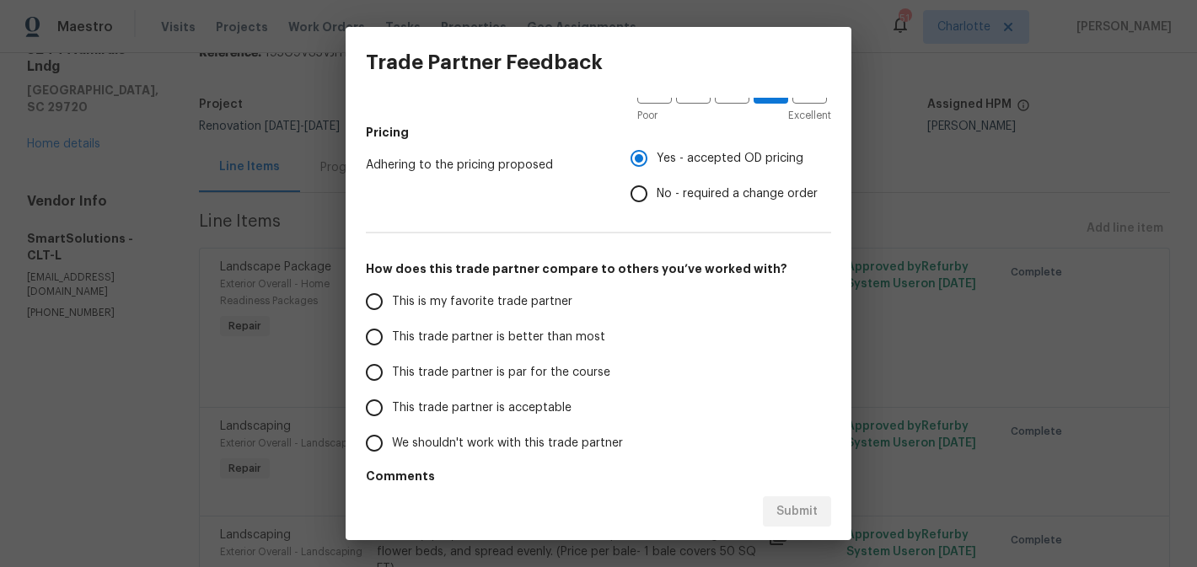
scroll to position [262, 0]
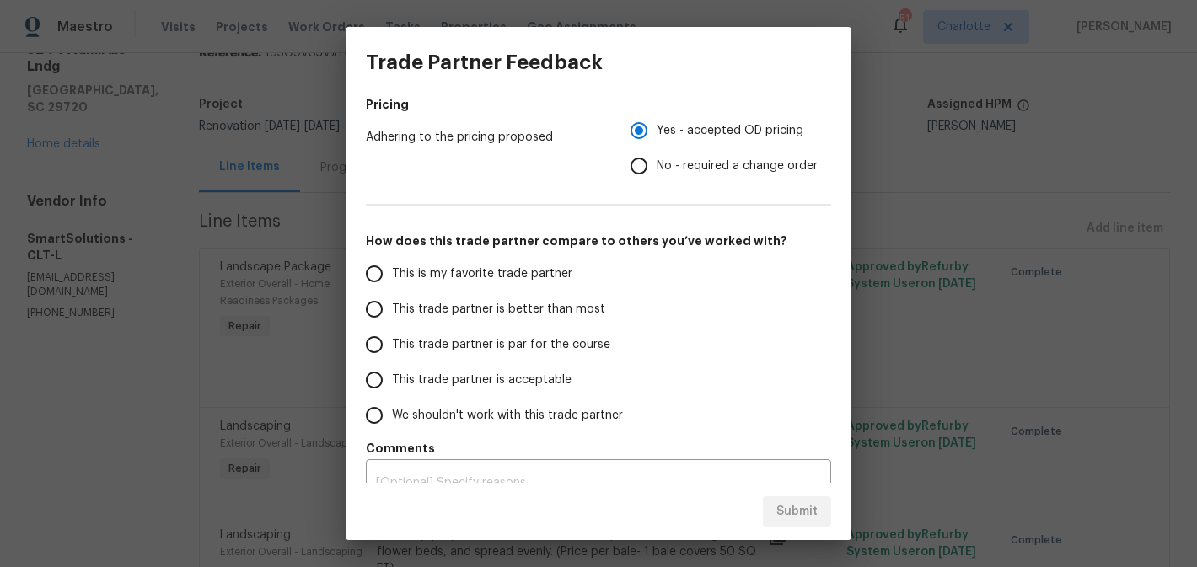
click at [528, 312] on span "This trade partner is better than most" at bounding box center [498, 310] width 213 height 18
click at [392, 312] on input "This trade partner is better than most" at bounding box center [374, 309] width 35 height 35
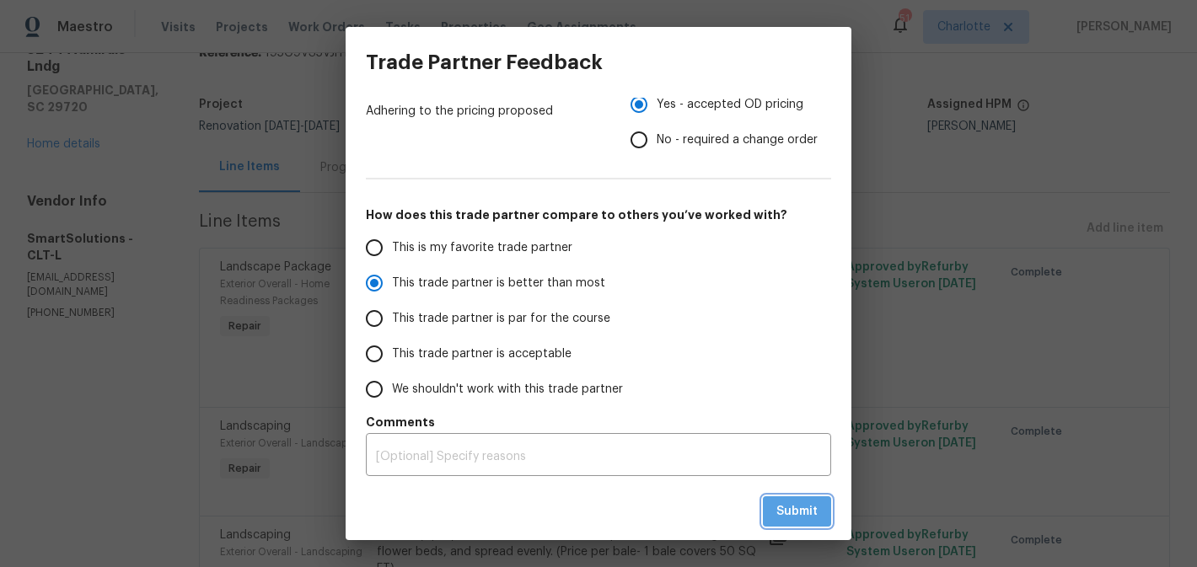
click at [807, 520] on span "Submit" at bounding box center [797, 512] width 41 height 21
radio input "true"
